Goal: Task Accomplishment & Management: Manage account settings

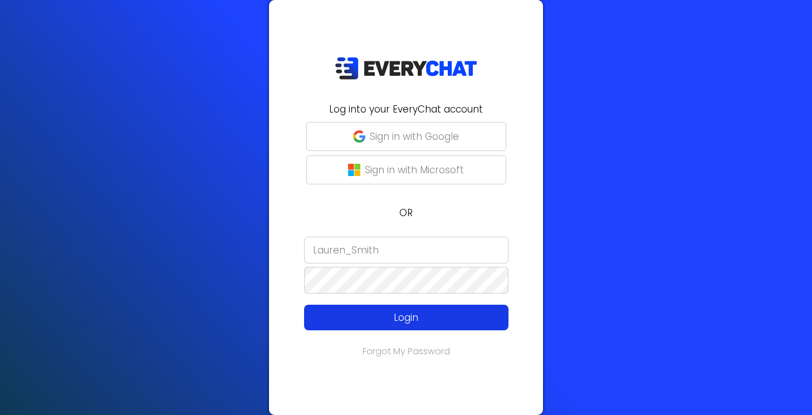
click at [369, 323] on p "Login" at bounding box center [406, 317] width 163 height 14
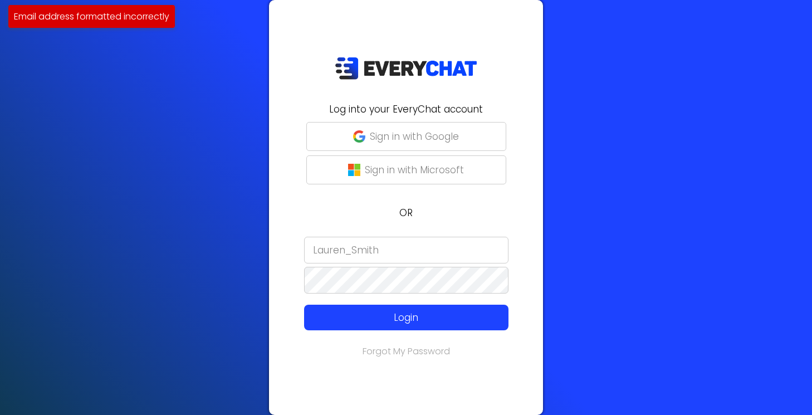
click at [390, 251] on input "Lauren_Smith" at bounding box center [406, 250] width 204 height 27
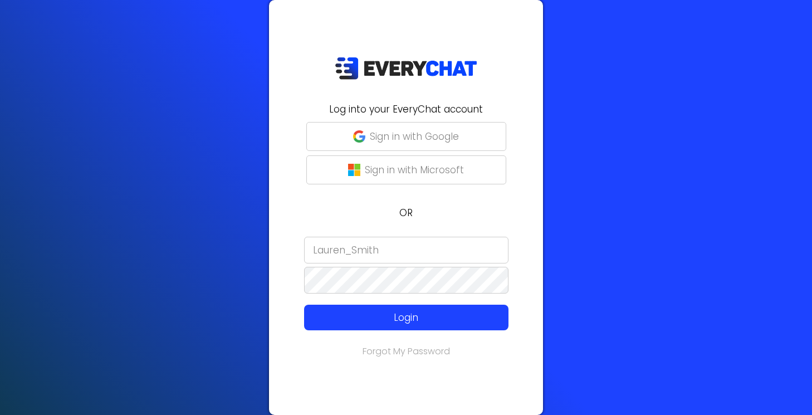
click at [354, 214] on p "OR" at bounding box center [406, 213] width 261 height 14
click at [389, 245] on input "Lauren_Smith" at bounding box center [406, 250] width 204 height 27
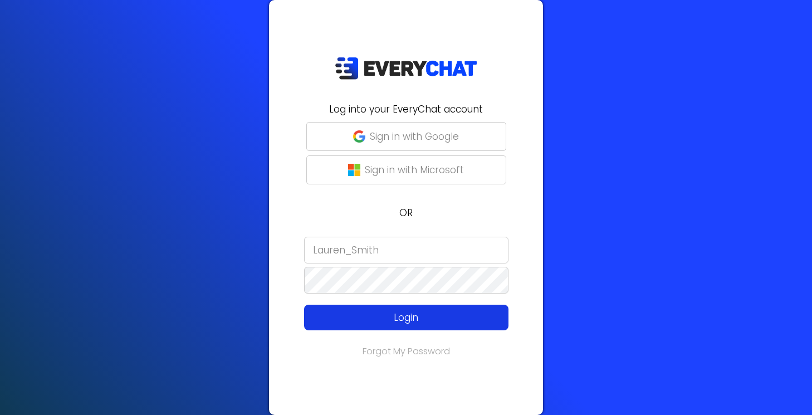
click at [392, 316] on p "Login" at bounding box center [406, 317] width 163 height 14
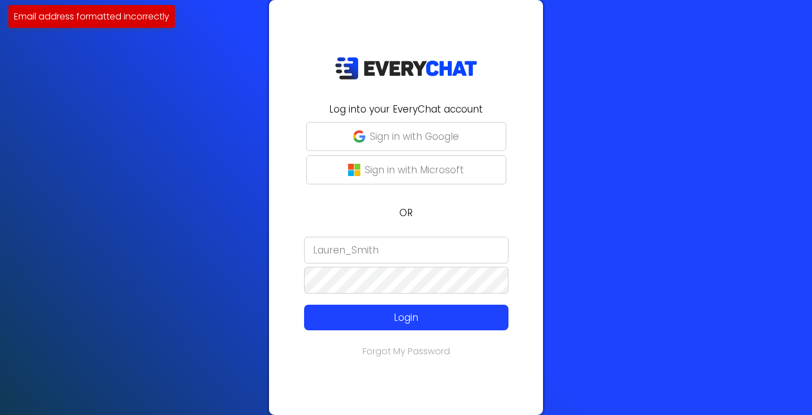
click at [418, 252] on input "Lauren_Smith" at bounding box center [406, 250] width 204 height 27
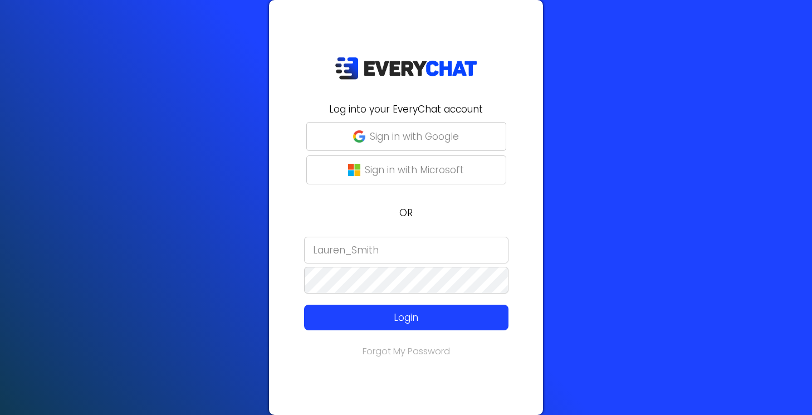
click at [497, 252] on input "Lauren_Smith" at bounding box center [406, 250] width 204 height 27
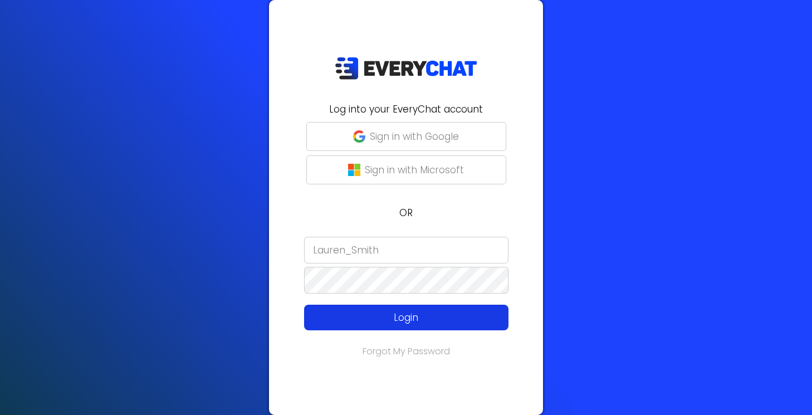
click at [402, 316] on p "Login" at bounding box center [406, 317] width 163 height 14
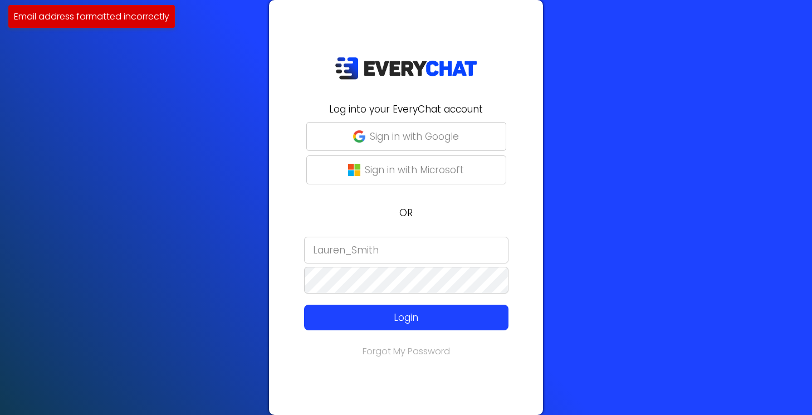
click at [389, 250] on input "Lauren_Smith" at bounding box center [406, 250] width 204 height 27
click at [491, 254] on input "Lauren_Smith" at bounding box center [406, 250] width 204 height 27
click at [431, 253] on input "Lauren_Smith" at bounding box center [406, 250] width 204 height 27
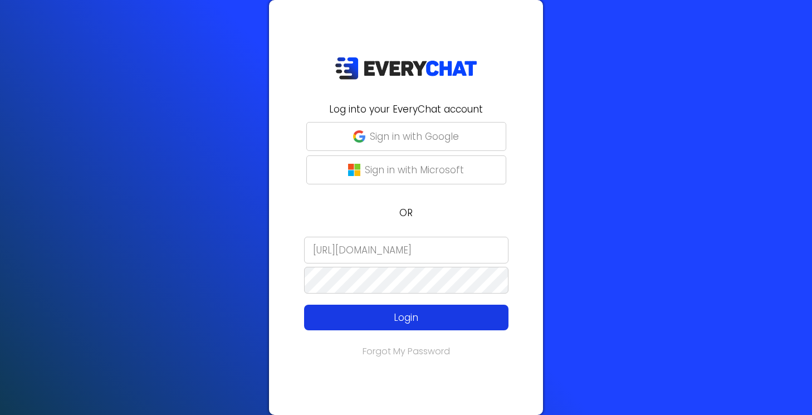
click at [419, 323] on p "Login" at bounding box center [406, 317] width 163 height 14
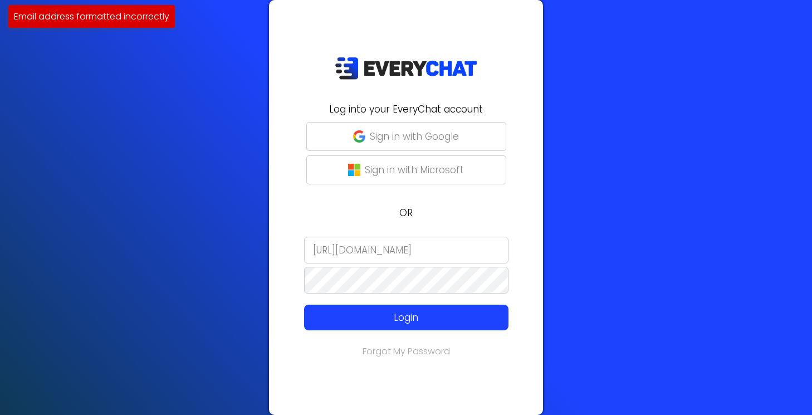
click at [393, 251] on input "[URL][DOMAIN_NAME]" at bounding box center [406, 250] width 204 height 27
click at [395, 253] on input "[URL][DOMAIN_NAME]" at bounding box center [406, 250] width 204 height 27
click at [378, 253] on input "[URL][DOMAIN_NAME]" at bounding box center [406, 250] width 204 height 27
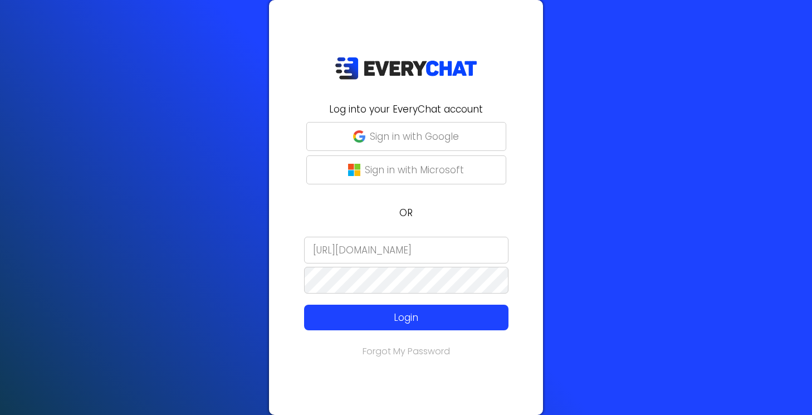
click at [495, 248] on input "[URL][DOMAIN_NAME]" at bounding box center [406, 250] width 204 height 27
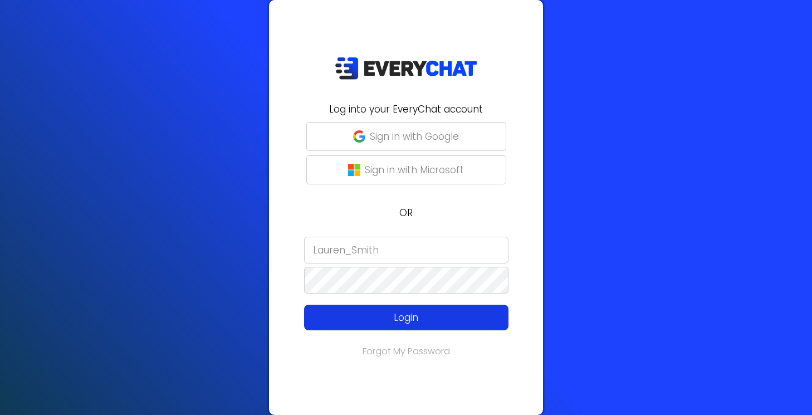
click at [393, 321] on p "Login" at bounding box center [406, 317] width 163 height 14
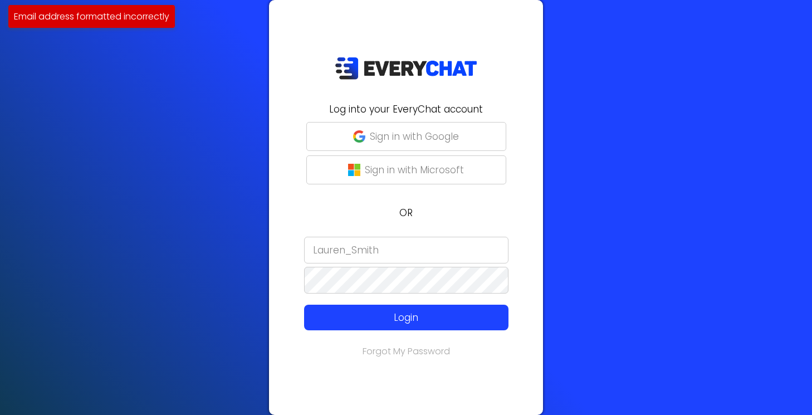
click at [397, 249] on input "Lauren_Smith" at bounding box center [406, 250] width 204 height 27
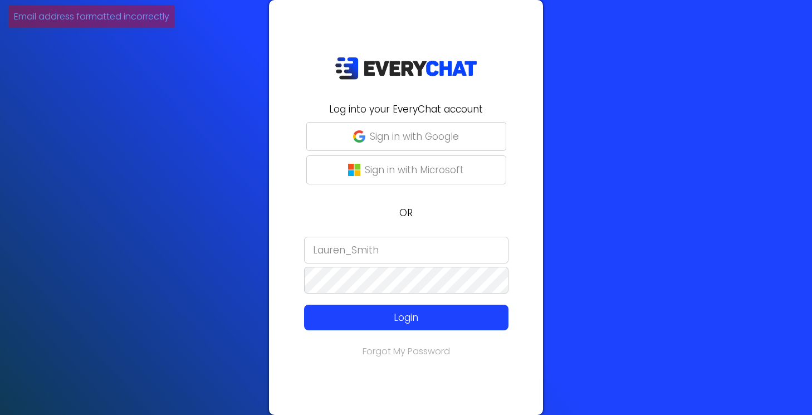
click at [397, 249] on input "Lauren_Smith" at bounding box center [406, 250] width 204 height 27
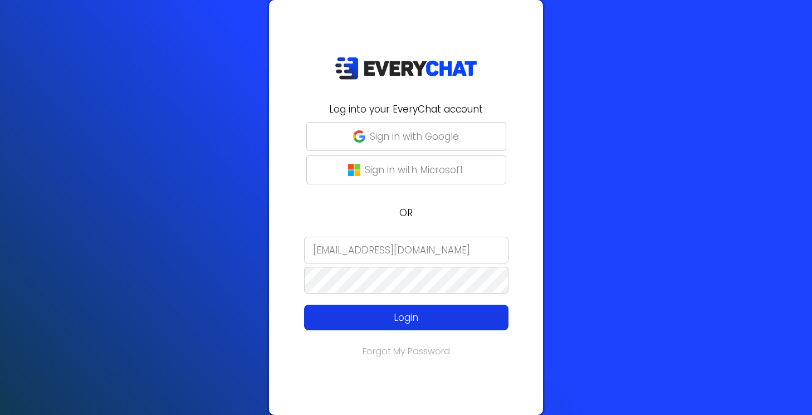
type input "[EMAIL_ADDRESS][DOMAIN_NAME]"
click at [409, 315] on p "Login" at bounding box center [406, 317] width 163 height 14
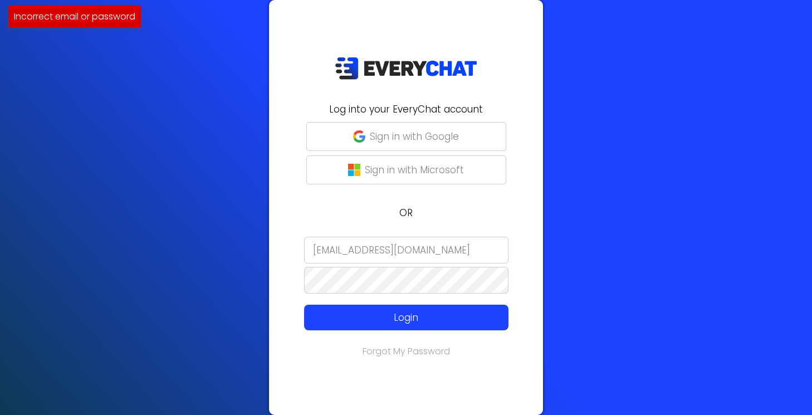
click at [423, 248] on input "[EMAIL_ADDRESS][DOMAIN_NAME]" at bounding box center [406, 250] width 204 height 27
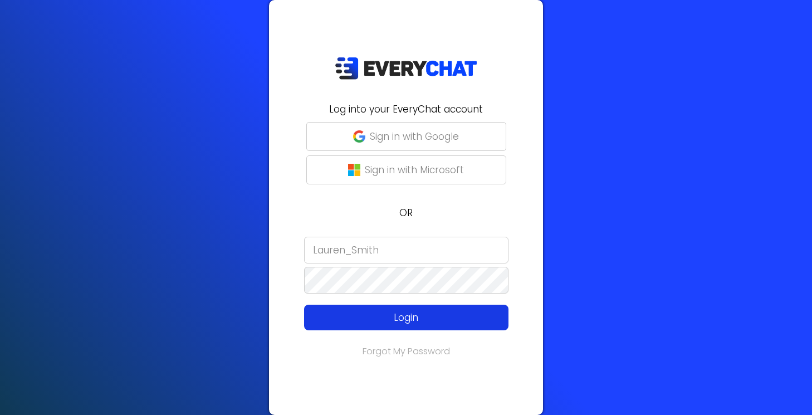
click at [401, 325] on button "Login" at bounding box center [406, 318] width 204 height 26
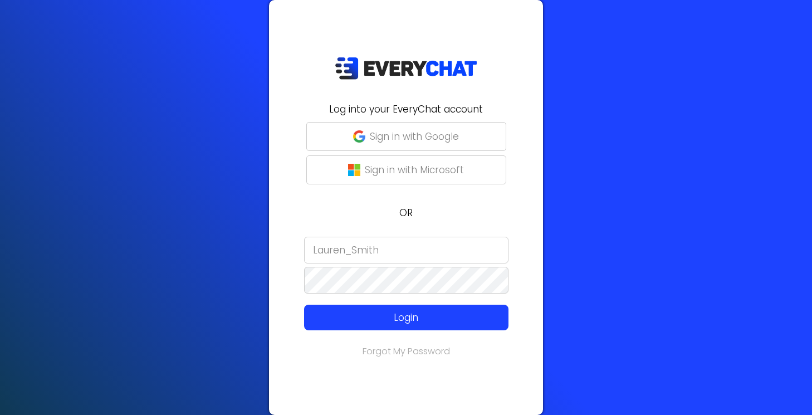
click at [389, 253] on input "Lauren_Smith" at bounding box center [406, 250] width 204 height 27
click at [493, 254] on input "Lauren_Smith" at bounding box center [406, 250] width 204 height 27
click at [466, 254] on input "Lemonade_1" at bounding box center [406, 250] width 204 height 27
click at [492, 252] on input "Lemonade_1" at bounding box center [406, 250] width 204 height 27
click at [453, 253] on input "Lemonade_1" at bounding box center [406, 250] width 204 height 27
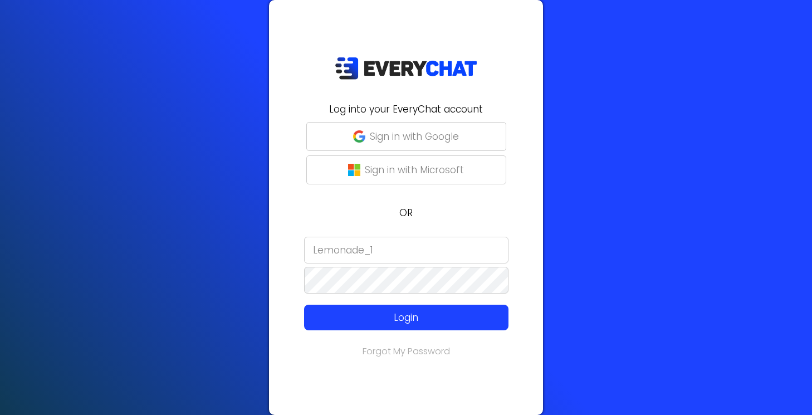
click at [494, 253] on input "Lemonade_1" at bounding box center [406, 250] width 204 height 27
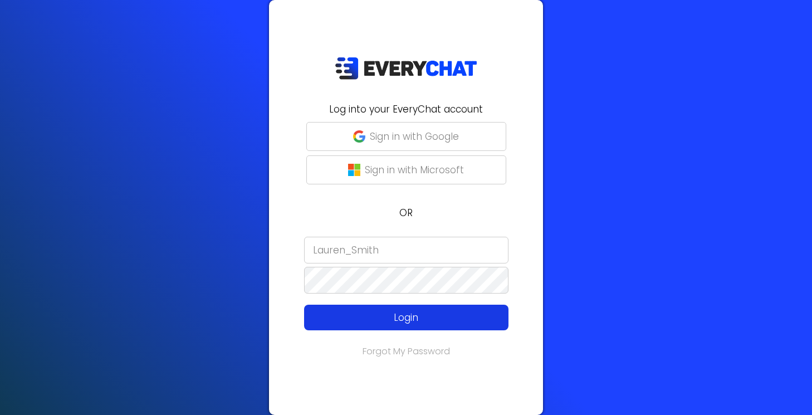
click at [393, 320] on p "Login" at bounding box center [406, 317] width 163 height 14
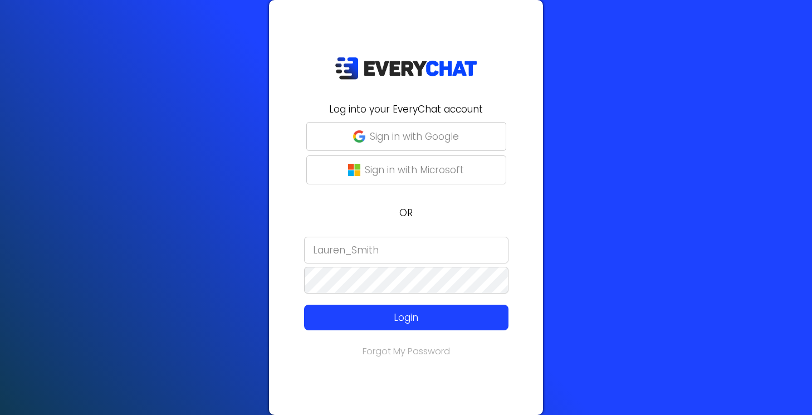
click at [401, 259] on input "Lauren_Smith" at bounding box center [406, 250] width 204 height 27
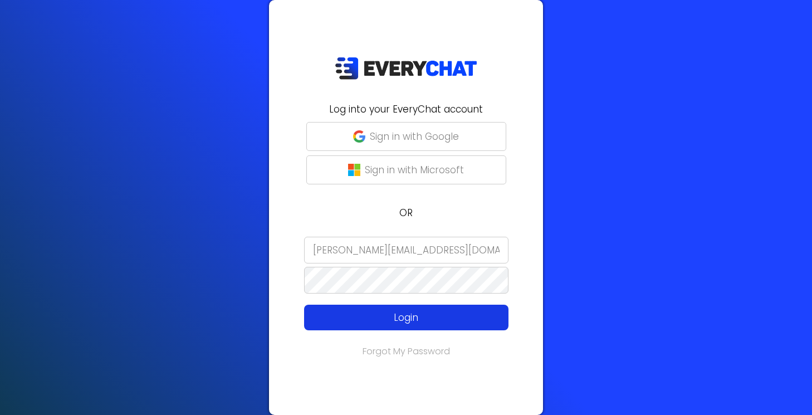
click at [409, 322] on p "Login" at bounding box center [406, 317] width 163 height 14
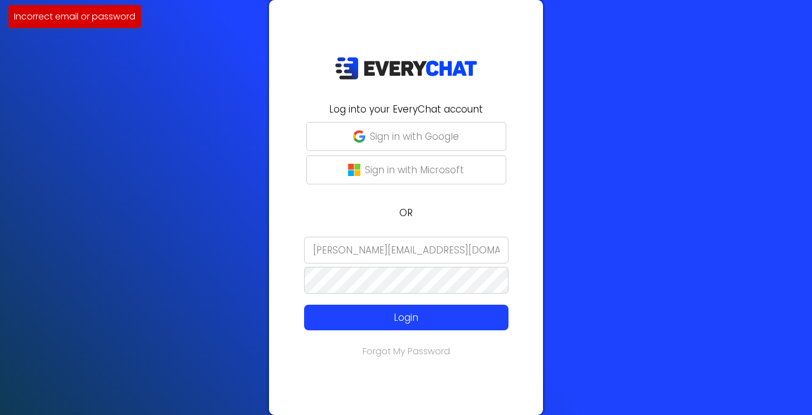
click at [467, 254] on input "[PERSON_NAME][EMAIL_ADDRESS][DOMAIN_NAME]" at bounding box center [406, 250] width 204 height 27
drag, startPoint x: 462, startPoint y: 250, endPoint x: 381, endPoint y: 252, distance: 81.3
click at [381, 252] on input "[PERSON_NAME][EMAIL_ADDRESS][DOMAIN_NAME]" at bounding box center [406, 250] width 204 height 27
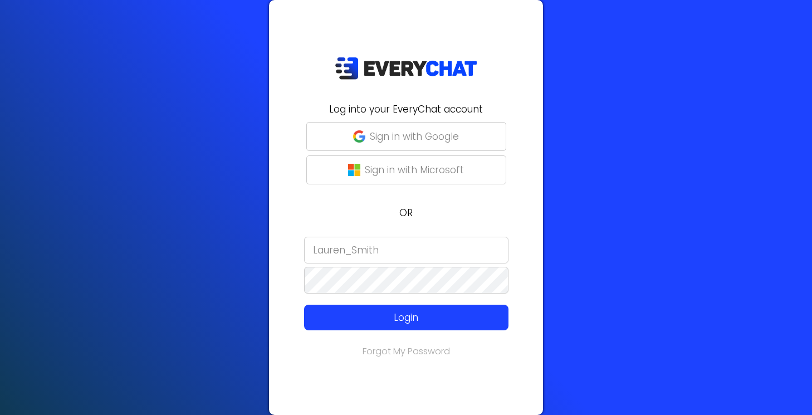
type input "Lauren_Smith"
click at [212, 134] on div "Log into your EveryChat account Sign in with Google Sign in with Microsoft OR L…" at bounding box center [406, 207] width 812 height 415
click at [395, 248] on input "Lauren_Smith" at bounding box center [406, 250] width 204 height 27
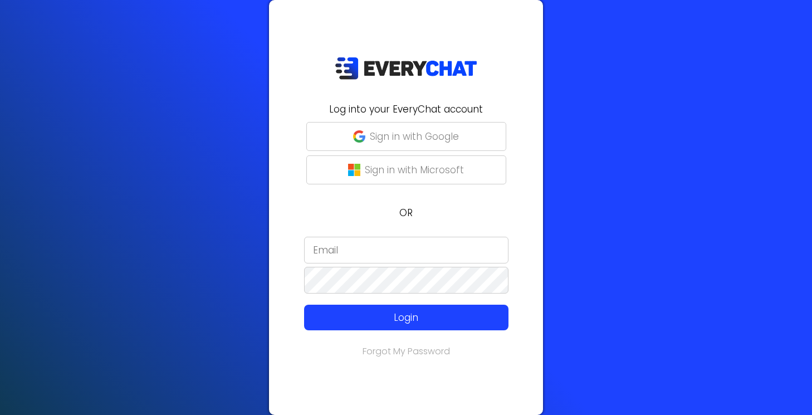
click at [286, 203] on div "Log into your EveryChat account Sign in with Google Sign in with Microsoft OR L…" at bounding box center [406, 207] width 274 height 415
click at [343, 251] on input "email" at bounding box center [406, 250] width 204 height 27
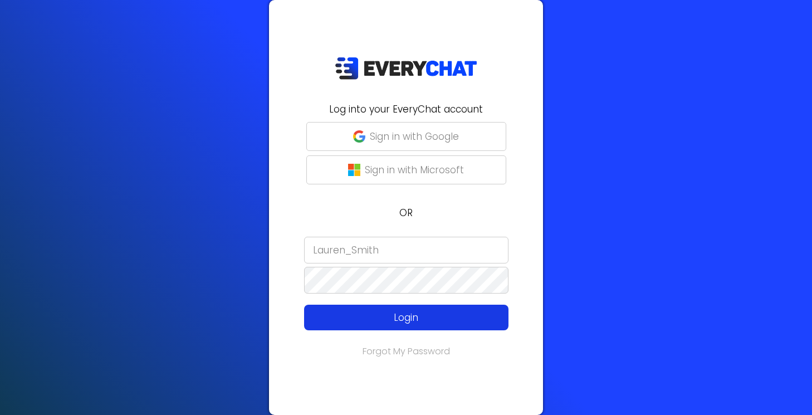
click at [410, 322] on p "Login" at bounding box center [406, 317] width 163 height 14
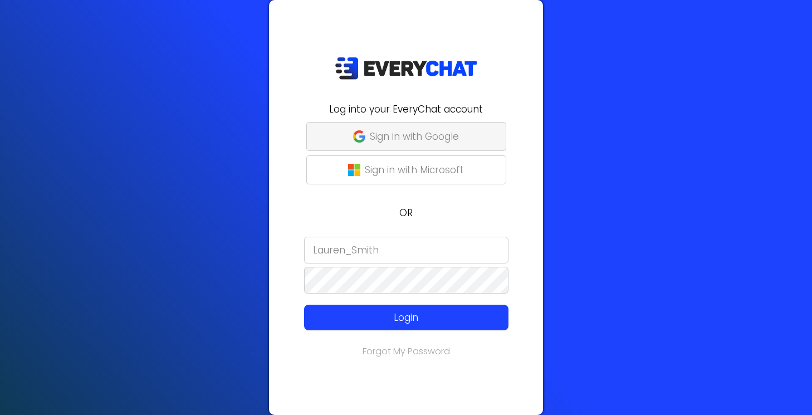
click at [418, 140] on p "Sign in with Google" at bounding box center [414, 136] width 89 height 14
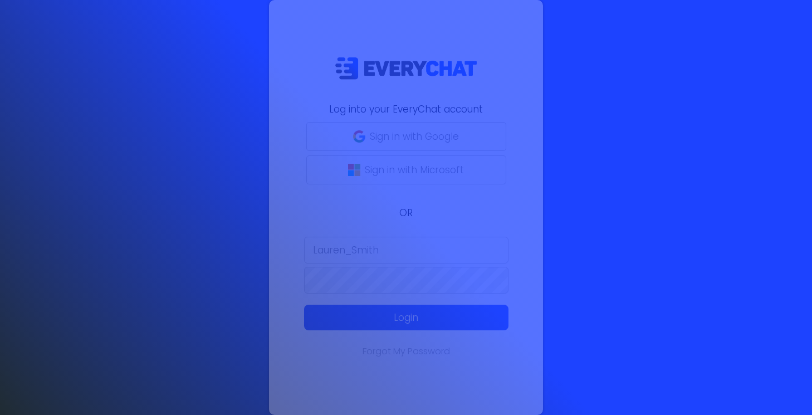
click at [375, 251] on body "Log into your EveryChat account Sign in with Google Sign in with Microsoft OR L…" at bounding box center [406, 207] width 812 height 415
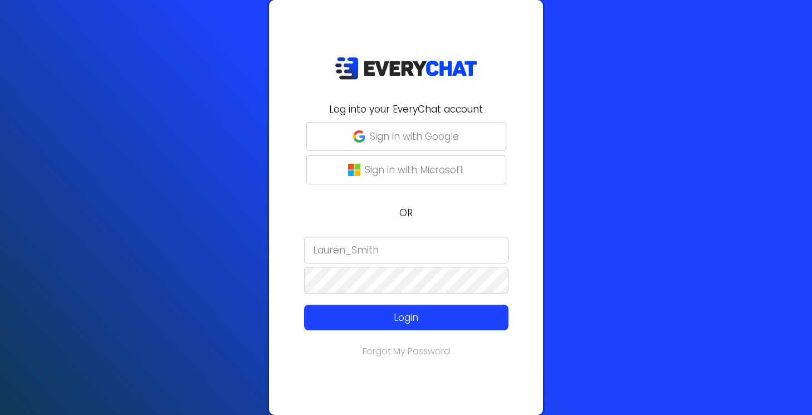
click at [403, 246] on input "Lauren_Smith" at bounding box center [406, 250] width 204 height 27
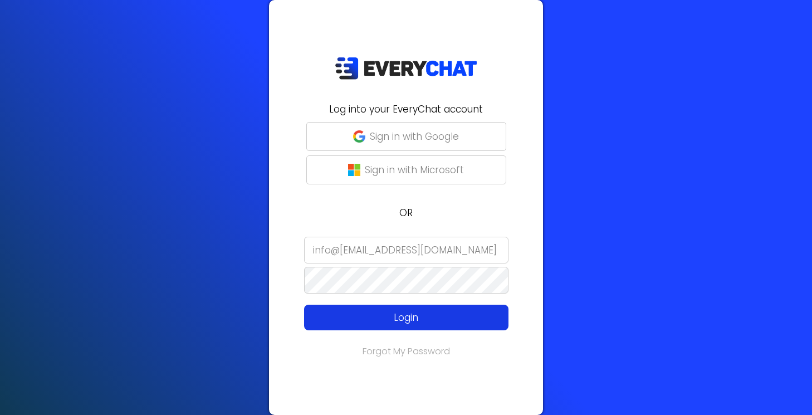
click at [406, 321] on p "Login" at bounding box center [406, 317] width 163 height 14
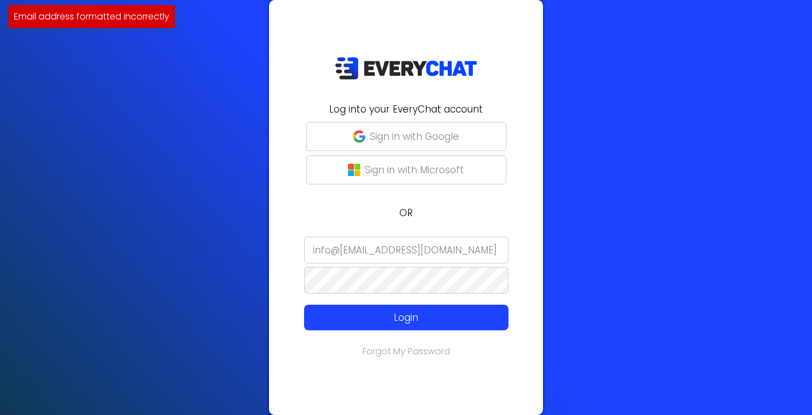
click at [356, 258] on input "info@[EMAIL_ADDRESS][DOMAIN_NAME]" at bounding box center [406, 250] width 204 height 27
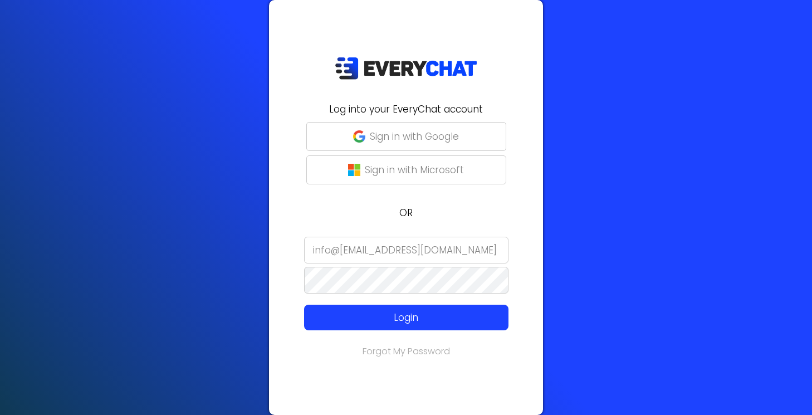
click at [433, 249] on input "info@[EMAIL_ADDRESS][DOMAIN_NAME]" at bounding box center [406, 250] width 204 height 27
click at [459, 250] on input "info@[EMAIL_ADDRESS][DOMAIN_NAME]" at bounding box center [406, 250] width 204 height 27
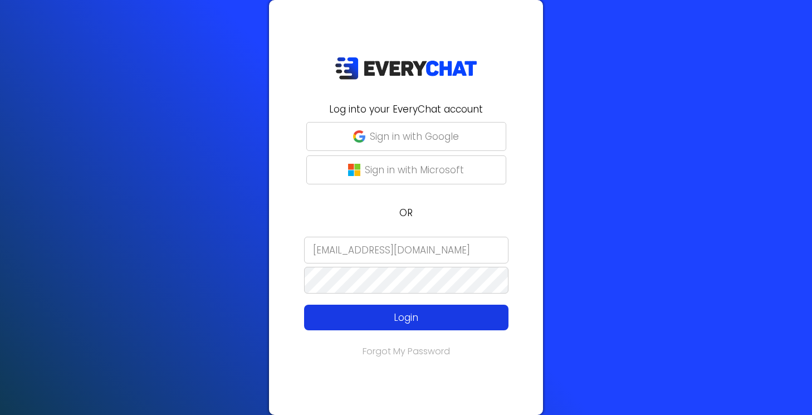
type input "[EMAIL_ADDRESS][DOMAIN_NAME]"
click at [409, 318] on p "Login" at bounding box center [406, 317] width 163 height 14
